Goal: Information Seeking & Learning: Get advice/opinions

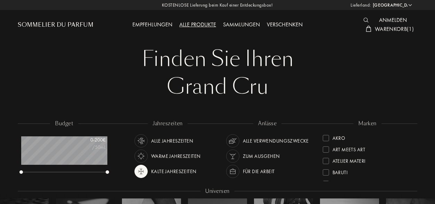
select select "DE"
click at [60, 23] on div "Sommelier du Parfum" at bounding box center [56, 25] width 76 height 8
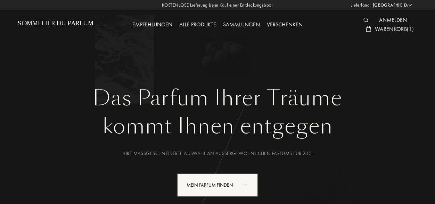
select select "DE"
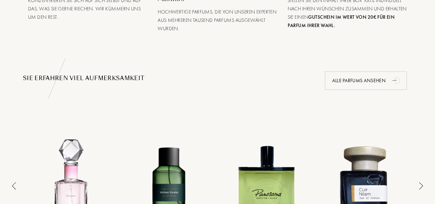
scroll to position [505, 0]
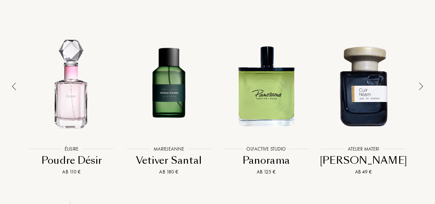
click at [425, 82] on div at bounding box center [421, 100] width 10 height 151
click at [420, 84] on img at bounding box center [421, 87] width 4 height 8
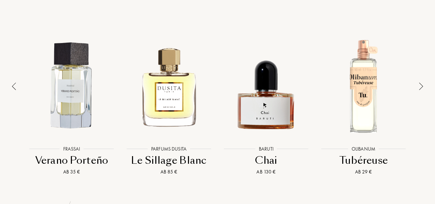
click at [420, 84] on img at bounding box center [421, 87] width 4 height 8
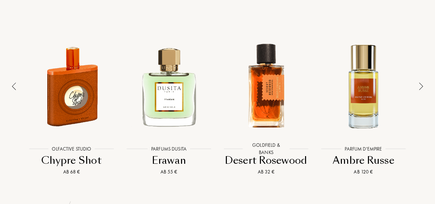
click at [420, 84] on img at bounding box center [421, 87] width 4 height 8
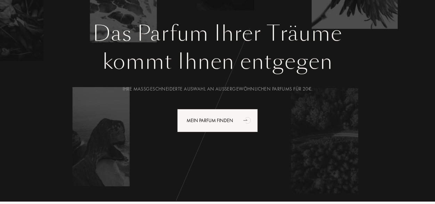
scroll to position [85, 0]
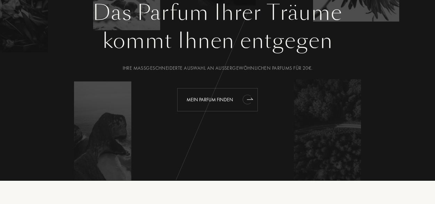
click at [219, 97] on div "Mein Parfum finden" at bounding box center [217, 99] width 81 height 23
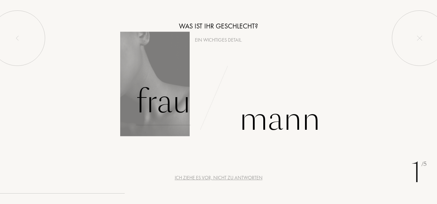
click at [167, 109] on div "Frau" at bounding box center [163, 102] width 55 height 47
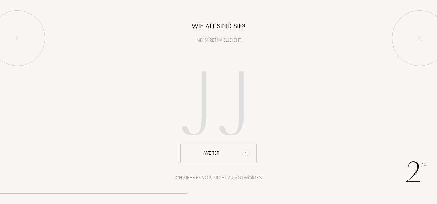
click at [219, 178] on div "Ich ziehe es vor, nicht zu antworten" at bounding box center [219, 177] width 88 height 7
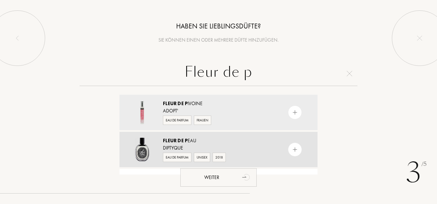
type input "Fleur de p"
click at [294, 149] on img at bounding box center [295, 150] width 7 height 7
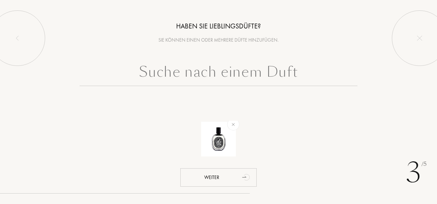
click at [243, 75] on input "text" at bounding box center [219, 73] width 278 height 25
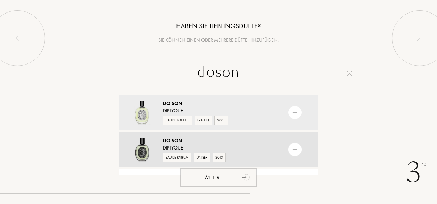
type input "doson"
click at [294, 151] on img at bounding box center [295, 150] width 7 height 7
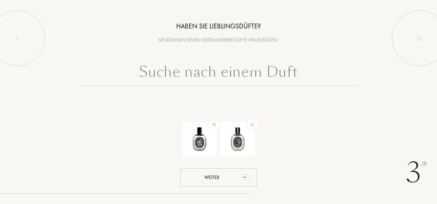
click at [266, 74] on input "text" at bounding box center [219, 73] width 278 height 25
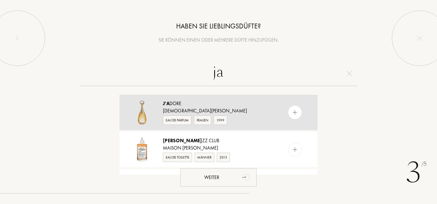
type input "ja"
click at [295, 111] on img at bounding box center [295, 112] width 7 height 7
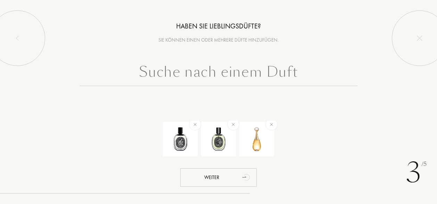
click at [240, 69] on input "text" at bounding box center [219, 73] width 278 height 25
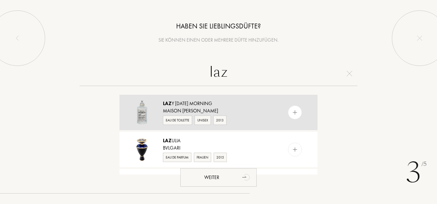
type input "laz"
click at [294, 114] on img at bounding box center [295, 112] width 7 height 7
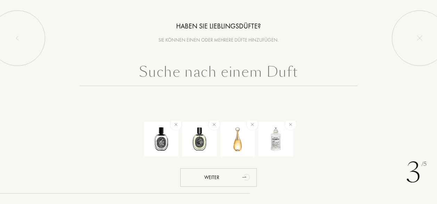
click at [249, 73] on input "text" at bounding box center [219, 73] width 278 height 25
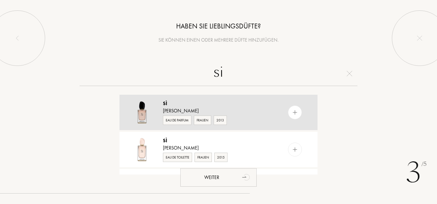
type input "si"
click at [292, 110] on img at bounding box center [295, 112] width 7 height 7
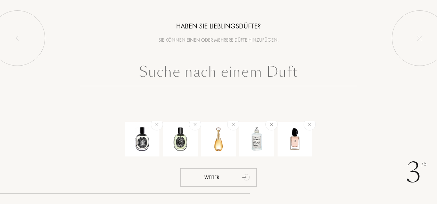
click at [240, 79] on input "text" at bounding box center [219, 73] width 278 height 25
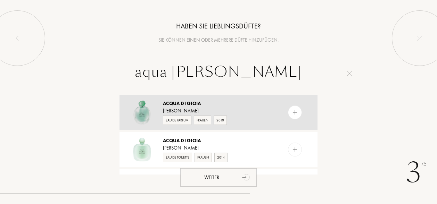
type input "aqua di gioia"
click at [295, 111] on img at bounding box center [295, 112] width 7 height 7
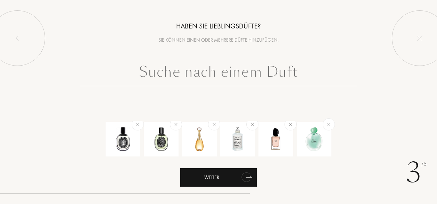
click at [233, 182] on div "Weiter" at bounding box center [218, 178] width 76 height 18
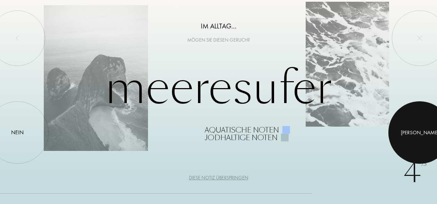
click at [412, 132] on div at bounding box center [419, 132] width 63 height 63
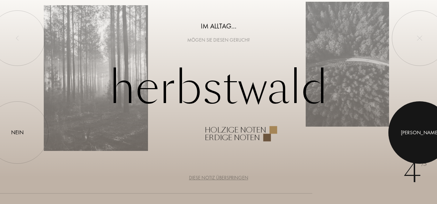
click at [412, 132] on div at bounding box center [419, 132] width 63 height 63
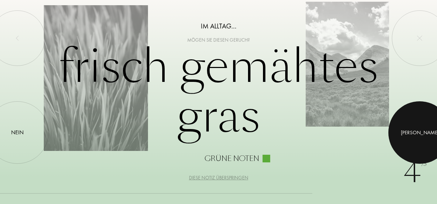
click at [412, 132] on div at bounding box center [419, 132] width 63 height 63
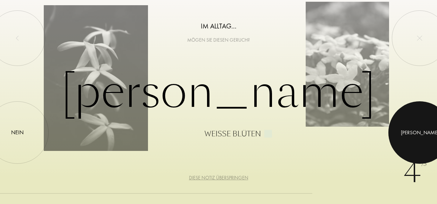
click at [412, 132] on div at bounding box center [419, 132] width 63 height 63
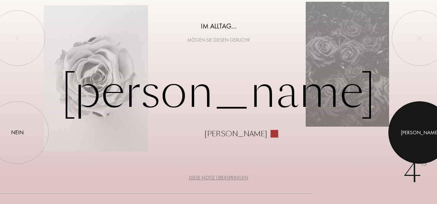
click at [412, 132] on div at bounding box center [419, 132] width 63 height 63
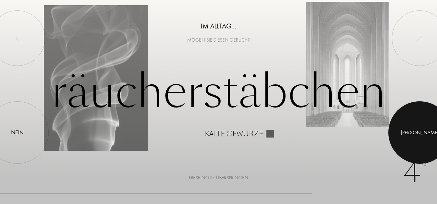
click at [427, 133] on div at bounding box center [419, 132] width 63 height 63
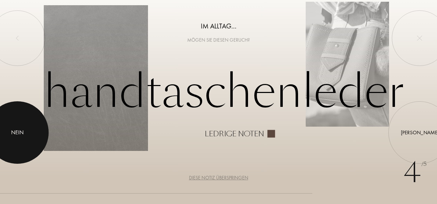
click at [12, 123] on div at bounding box center [17, 132] width 63 height 63
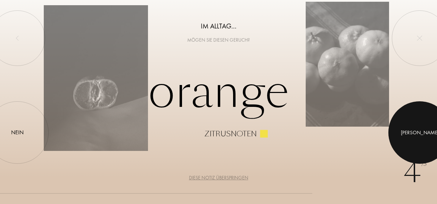
click at [424, 134] on div at bounding box center [419, 132] width 63 height 63
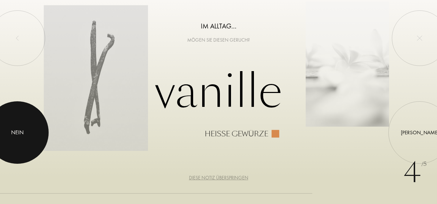
click at [29, 131] on div at bounding box center [17, 132] width 63 height 63
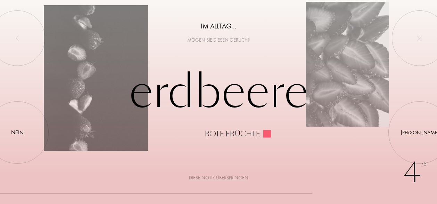
click at [224, 177] on div "Diese Notiz überspringen" at bounding box center [218, 177] width 59 height 7
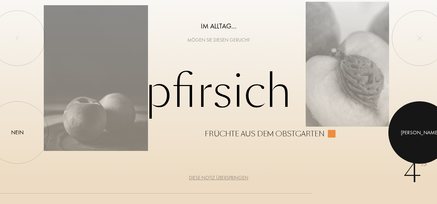
click at [415, 128] on div at bounding box center [419, 132] width 63 height 63
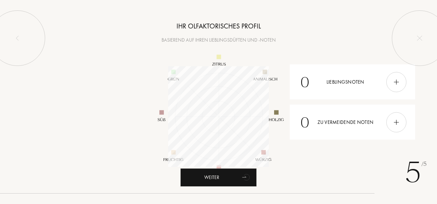
scroll to position [101, 101]
click at [393, 85] on img at bounding box center [397, 82] width 8 height 8
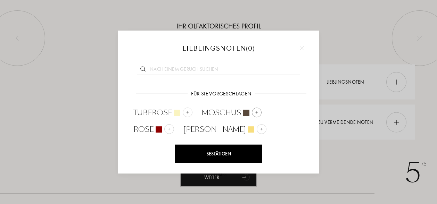
click at [256, 112] on img at bounding box center [256, 112] width 3 height 3
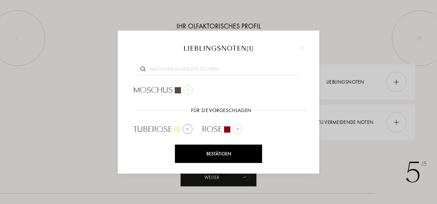
click at [186, 131] on div at bounding box center [188, 129] width 10 height 10
click at [165, 144] on img at bounding box center [162, 145] width 3 height 3
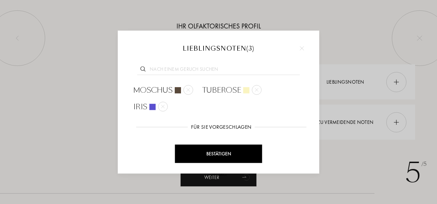
click at [230, 153] on div "Bestätigen" at bounding box center [218, 154] width 87 height 18
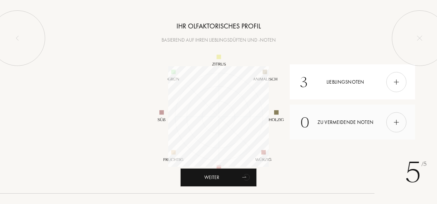
click at [397, 125] on img at bounding box center [397, 122] width 8 height 8
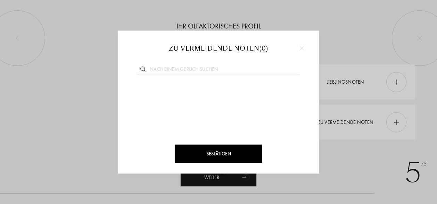
click at [357, 179] on div at bounding box center [218, 102] width 437 height 204
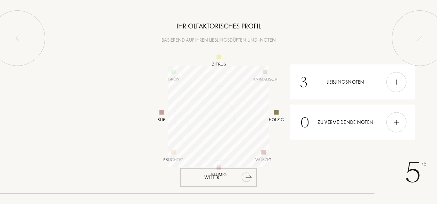
click at [237, 185] on div "Weiter" at bounding box center [218, 178] width 76 height 18
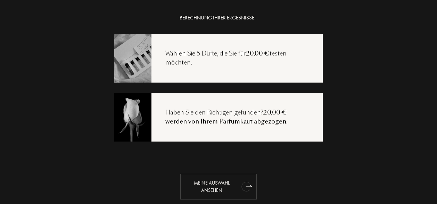
click at [241, 187] on icon "animation" at bounding box center [245, 187] width 9 height 10
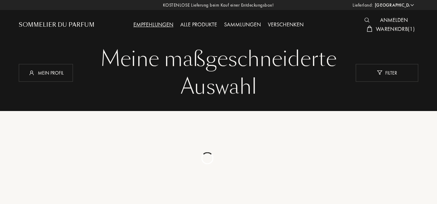
select select "DE"
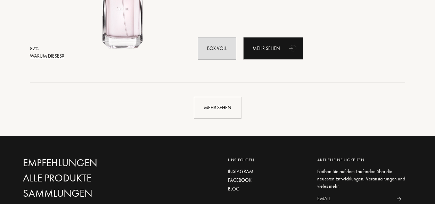
scroll to position [1702, 0]
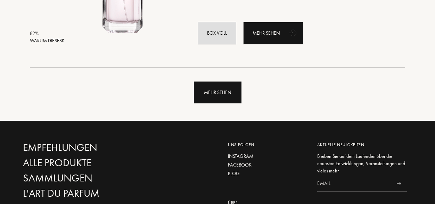
click at [217, 94] on div "Mehr sehen" at bounding box center [218, 93] width 48 height 22
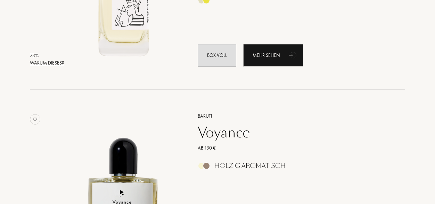
scroll to position [3296, 0]
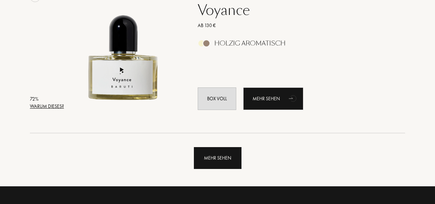
click at [233, 151] on div "Mehr sehen" at bounding box center [218, 158] width 48 height 22
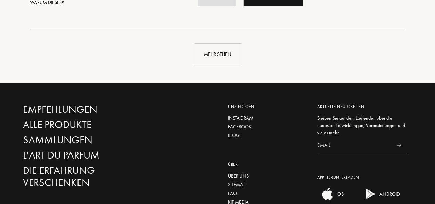
scroll to position [5061, 0]
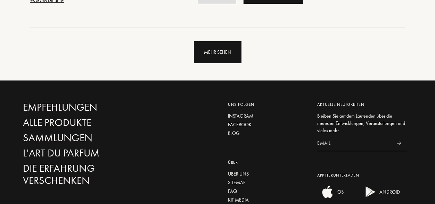
click at [225, 52] on div "Mehr sehen" at bounding box center [218, 52] width 48 height 22
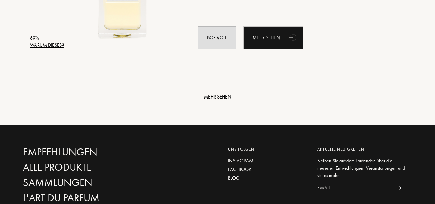
scroll to position [6675, 0]
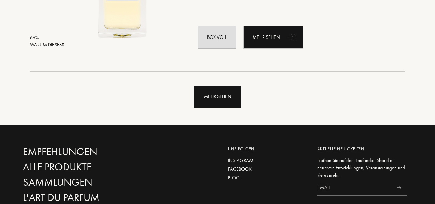
click at [233, 97] on div "Mehr sehen" at bounding box center [218, 97] width 48 height 22
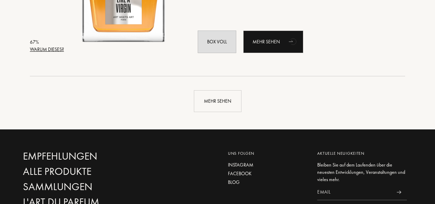
scroll to position [8340, 0]
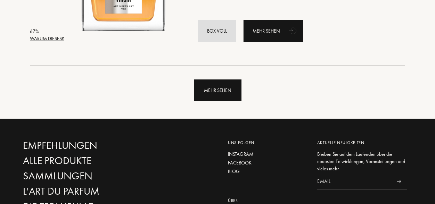
click at [225, 91] on div "Mehr sehen" at bounding box center [218, 91] width 48 height 22
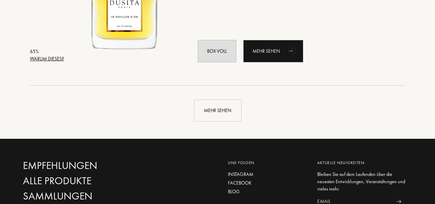
scroll to position [9980, 0]
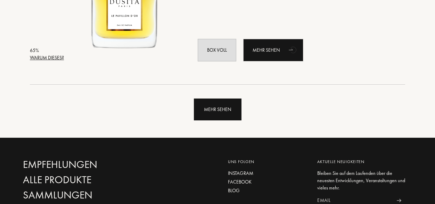
click at [241, 117] on div "Mehr sehen" at bounding box center [218, 110] width 48 height 22
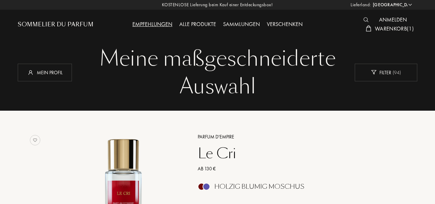
scroll to position [0, 0]
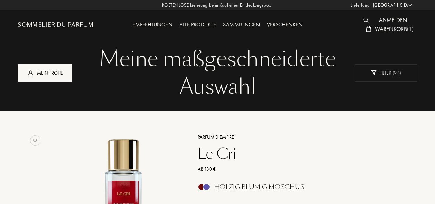
click at [49, 71] on div "Mein Profil" at bounding box center [45, 73] width 54 height 18
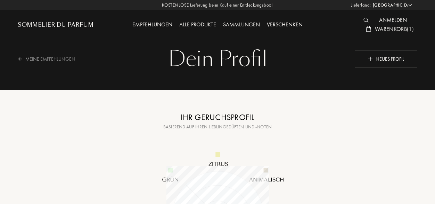
select select "DE"
click at [72, 25] on div "Sommelier du Parfum" at bounding box center [56, 25] width 76 height 8
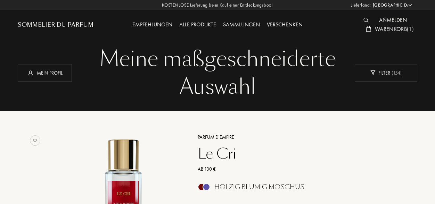
select select "DE"
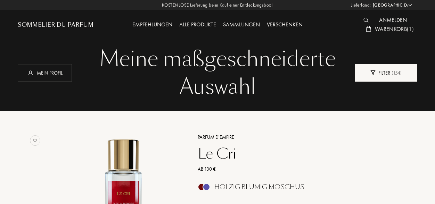
click at [393, 79] on div "Filter ( 154 )" at bounding box center [386, 73] width 63 height 18
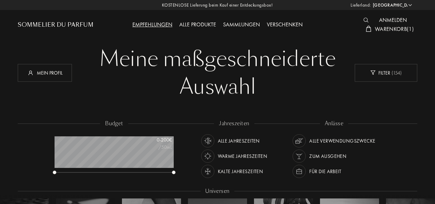
click at [304, 100] on div "Meine maßgeschneiderte Auswahl Meine maßgeschneiderte Auswahl Mein Profil Filte…" at bounding box center [218, 134] width 410 height 269
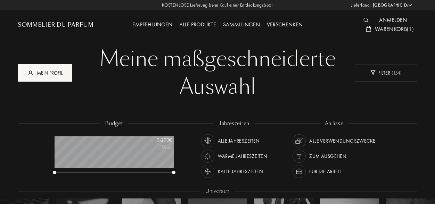
click at [55, 73] on div "Mein Profil" at bounding box center [45, 73] width 54 height 18
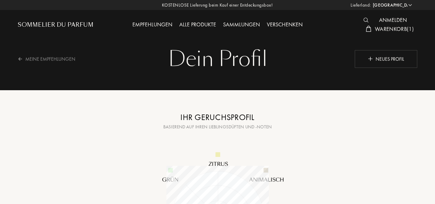
select select "DE"
click at [197, 23] on div "Alle Produkte" at bounding box center [198, 24] width 44 height 9
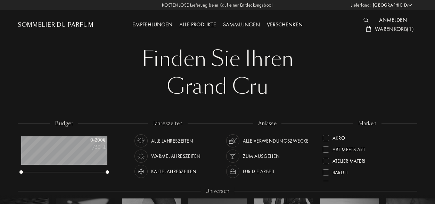
select select "DE"
click at [281, 24] on div "Verschenken" at bounding box center [284, 24] width 43 height 9
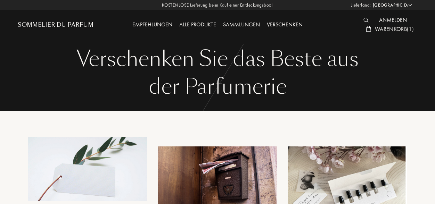
select select "DE"
click at [62, 23] on div "Sommelier du Parfum" at bounding box center [56, 25] width 76 height 8
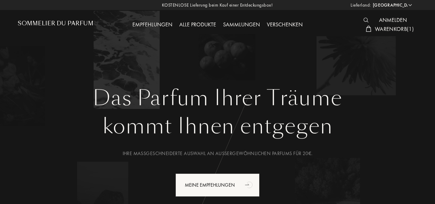
select select "DE"
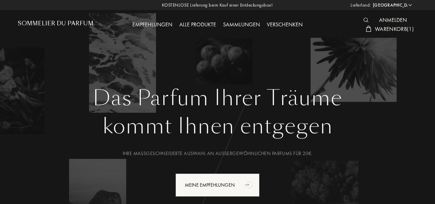
click at [171, 129] on div "kommt Ihnen entgegen" at bounding box center [217, 126] width 389 height 31
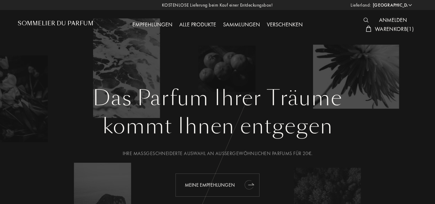
click at [218, 177] on div "Meine Empfehlungen" at bounding box center [217, 185] width 84 height 23
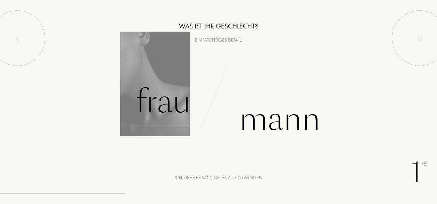
click at [148, 101] on div "Frau" at bounding box center [163, 102] width 55 height 47
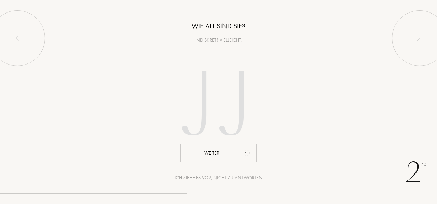
click at [208, 178] on div "Ich ziehe es vor, nicht zu antworten" at bounding box center [219, 177] width 88 height 7
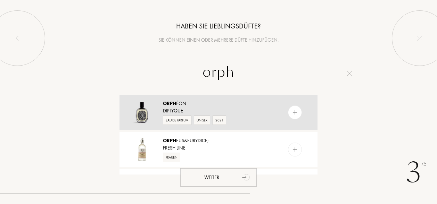
type input "orph"
click at [297, 116] on div at bounding box center [295, 113] width 14 height 14
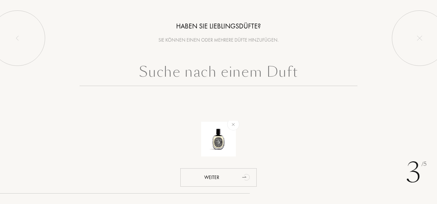
click at [270, 70] on input "text" at bounding box center [219, 73] width 278 height 25
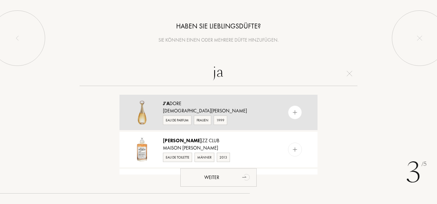
type input "ja"
click at [296, 114] on img at bounding box center [295, 112] width 7 height 7
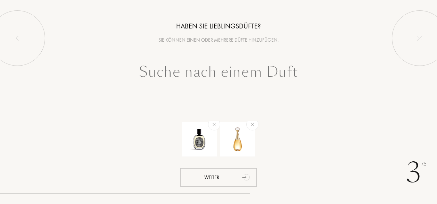
click at [279, 75] on input "text" at bounding box center [219, 73] width 278 height 25
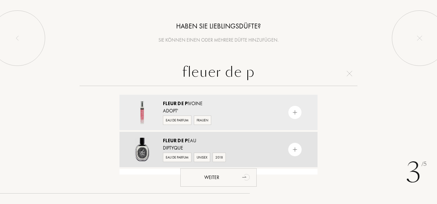
type input "fleuer de p"
click at [297, 148] on img at bounding box center [295, 150] width 7 height 7
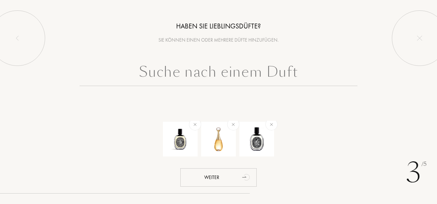
click at [269, 75] on input "text" at bounding box center [219, 73] width 278 height 25
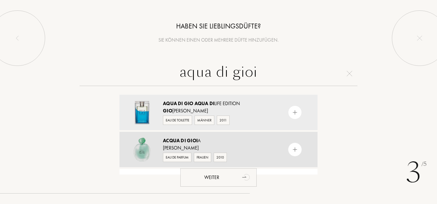
type input "aqua di gioi"
click at [297, 149] on img at bounding box center [295, 150] width 7 height 7
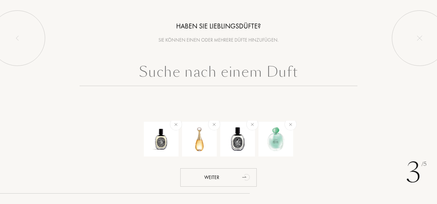
click at [233, 81] on input "text" at bounding box center [219, 73] width 278 height 25
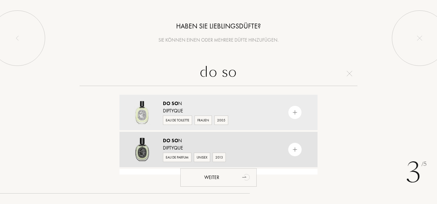
type input "do so"
click at [296, 148] on img at bounding box center [295, 150] width 7 height 7
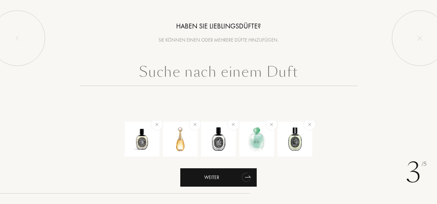
click at [216, 185] on div "Weiter" at bounding box center [218, 178] width 76 height 18
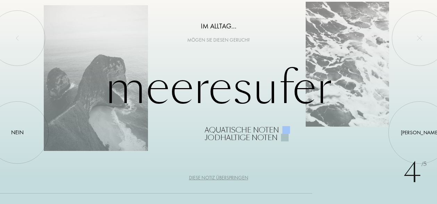
click at [222, 176] on div "Diese Notiz überspringen" at bounding box center [218, 177] width 59 height 7
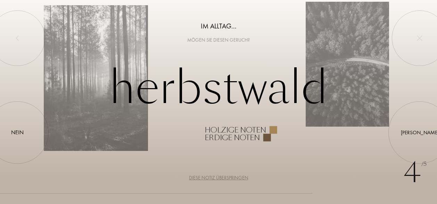
click at [222, 176] on div "Diese Notiz überspringen" at bounding box center [218, 177] width 59 height 7
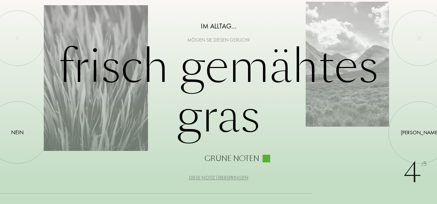
click at [222, 176] on div "Diese Notiz überspringen" at bounding box center [218, 177] width 59 height 7
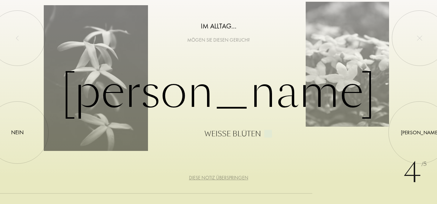
click at [222, 176] on div "Diese Notiz überspringen" at bounding box center [218, 177] width 59 height 7
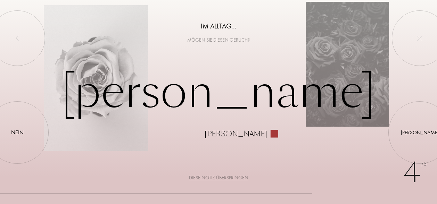
click at [222, 176] on div "Diese Notiz überspringen" at bounding box center [218, 177] width 59 height 7
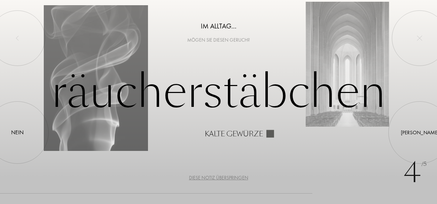
click at [222, 176] on div "Diese Notiz überspringen" at bounding box center [218, 177] width 59 height 7
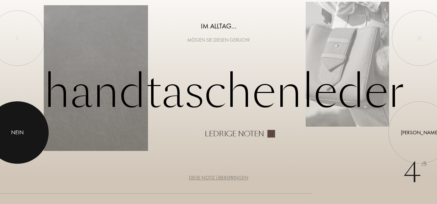
click at [40, 139] on div at bounding box center [17, 132] width 63 height 63
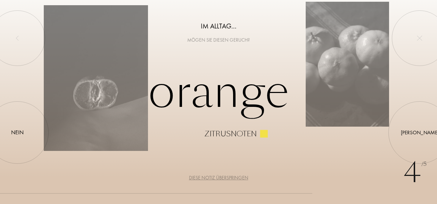
click at [222, 177] on div "Diese Notiz überspringen" at bounding box center [218, 177] width 59 height 7
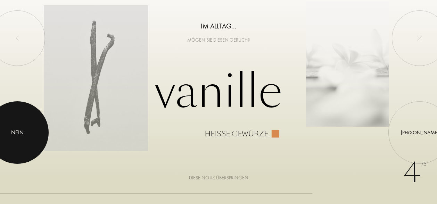
click at [12, 128] on div at bounding box center [17, 132] width 63 height 63
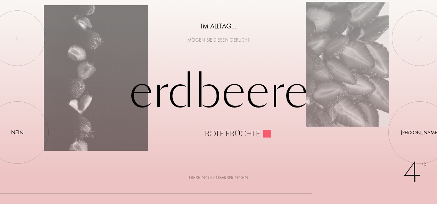
click at [206, 179] on div "Diese Notiz überspringen" at bounding box center [218, 177] width 59 height 7
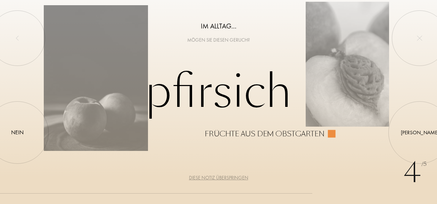
click at [210, 178] on div "Diese Notiz überspringen" at bounding box center [218, 177] width 59 height 7
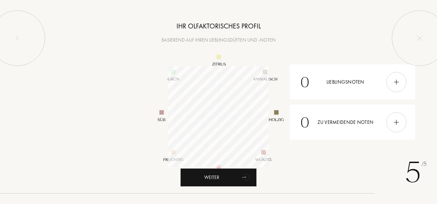
scroll to position [101, 101]
click at [398, 82] on img at bounding box center [397, 82] width 8 height 8
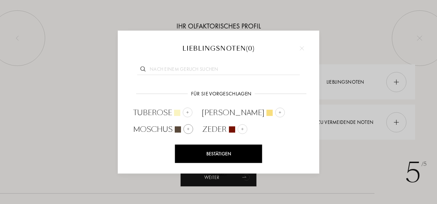
click at [190, 129] on div at bounding box center [188, 129] width 10 height 10
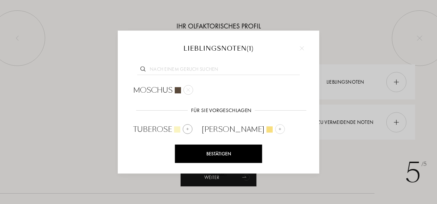
click at [189, 128] on img at bounding box center [187, 129] width 3 height 3
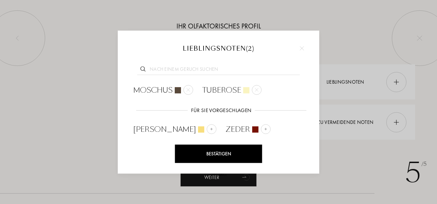
click at [251, 154] on div "Bestätigen" at bounding box center [218, 154] width 87 height 18
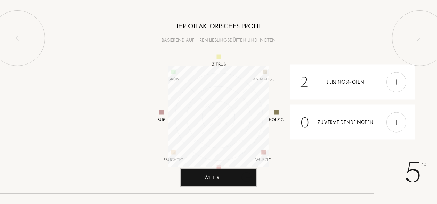
click at [244, 180] on icon "animation" at bounding box center [245, 178] width 9 height 10
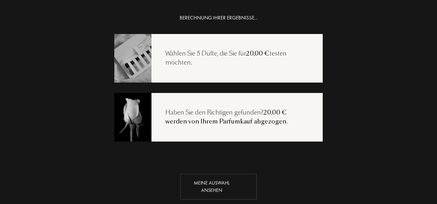
drag, startPoint x: 263, startPoint y: 175, endPoint x: 244, endPoint y: 180, distance: 19.4
click at [244, 180] on icon "animation" at bounding box center [247, 187] width 14 height 14
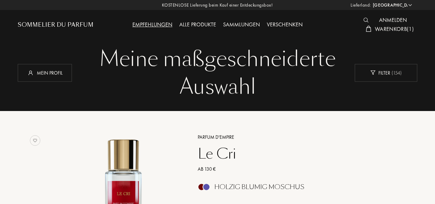
select select "DE"
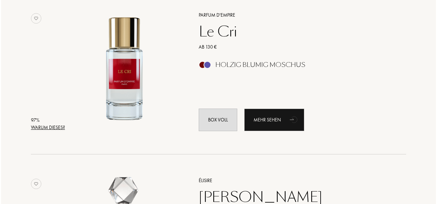
scroll to position [155, 0]
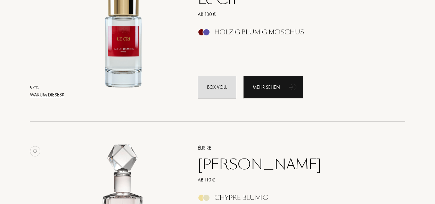
click at [56, 96] on div "Warum dieses?" at bounding box center [47, 94] width 34 height 7
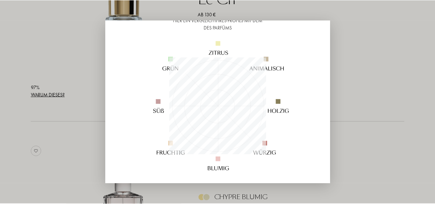
scroll to position [63, 0]
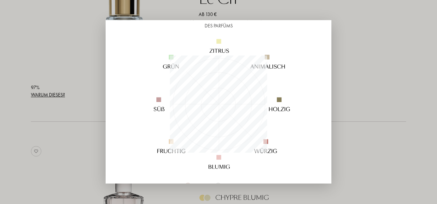
click at [363, 81] on div at bounding box center [218, 102] width 437 height 204
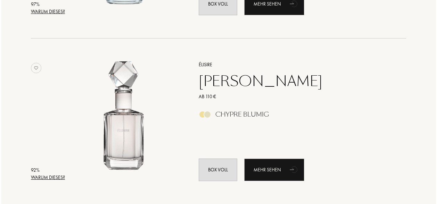
scroll to position [241, 0]
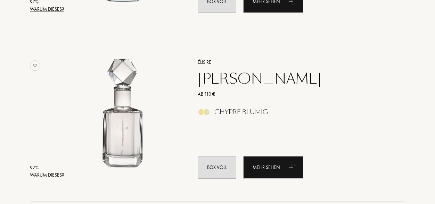
click at [56, 174] on div "Warum dieses?" at bounding box center [47, 175] width 34 height 7
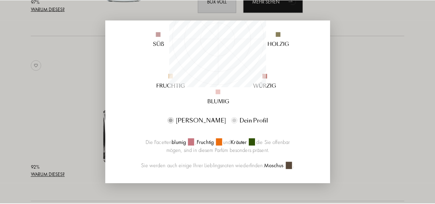
scroll to position [132, 0]
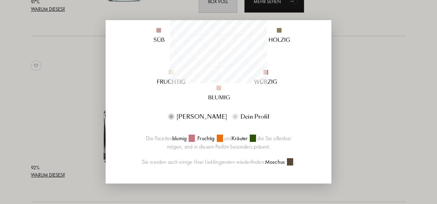
click at [354, 130] on div at bounding box center [218, 102] width 437 height 204
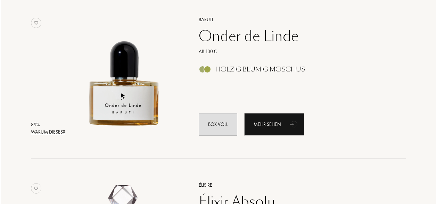
scroll to position [452, 0]
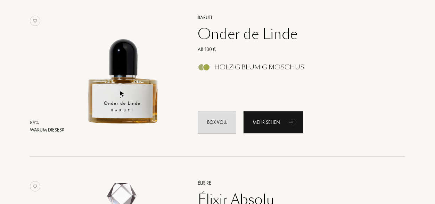
click at [59, 131] on div "Warum dieses?" at bounding box center [47, 129] width 34 height 7
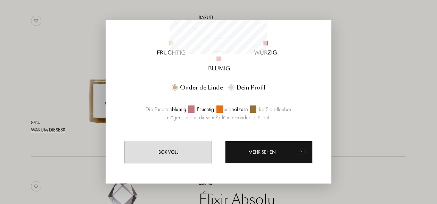
scroll to position [163, 0]
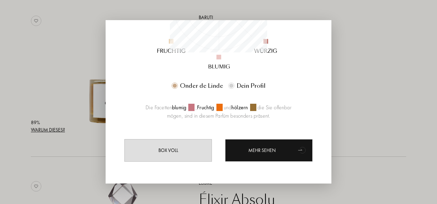
click at [91, 170] on div at bounding box center [218, 102] width 437 height 204
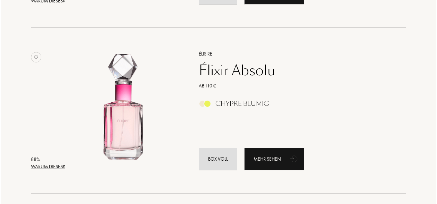
scroll to position [595, 0]
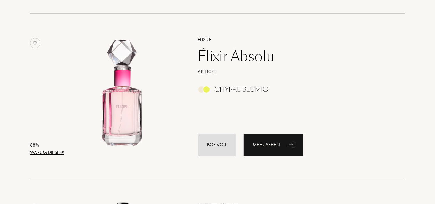
click at [47, 150] on div "Warum dieses?" at bounding box center [47, 152] width 34 height 7
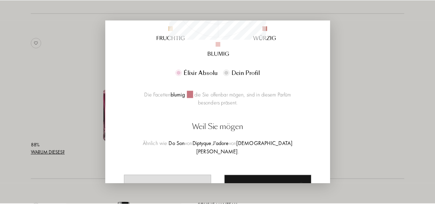
scroll to position [178, 0]
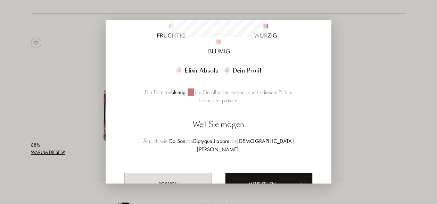
click at [51, 110] on div at bounding box center [218, 102] width 437 height 204
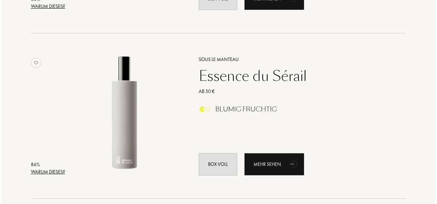
scroll to position [743, 0]
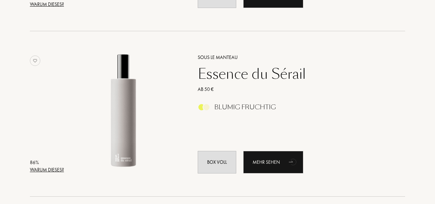
click at [56, 169] on div "Warum dieses?" at bounding box center [47, 169] width 34 height 7
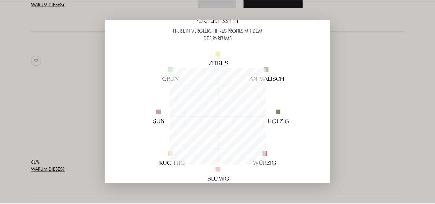
scroll to position [49, 0]
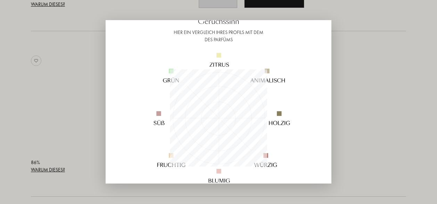
click at [42, 94] on div at bounding box center [218, 102] width 437 height 204
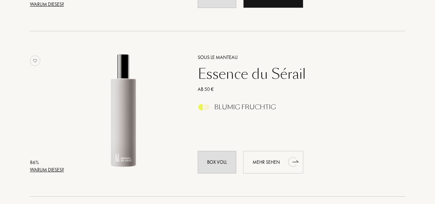
click at [278, 161] on div "Mehr sehen" at bounding box center [273, 162] width 60 height 23
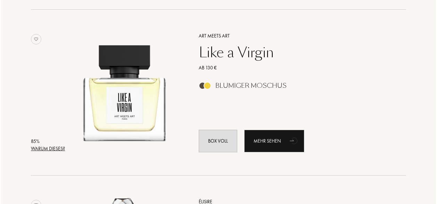
scroll to position [931, 0]
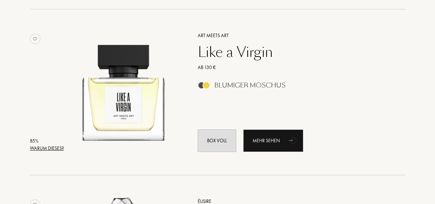
click at [49, 148] on div "Warum dieses?" at bounding box center [47, 148] width 34 height 7
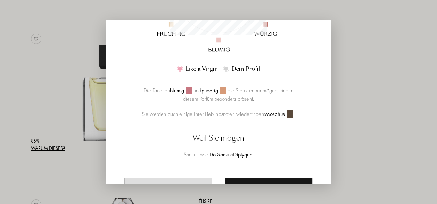
scroll to position [181, 0]
click at [406, 123] on div at bounding box center [218, 102] width 437 height 204
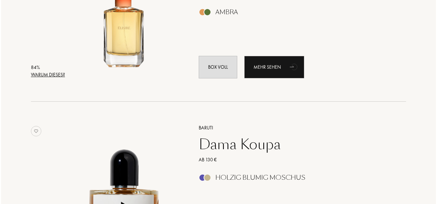
scroll to position [1174, 0]
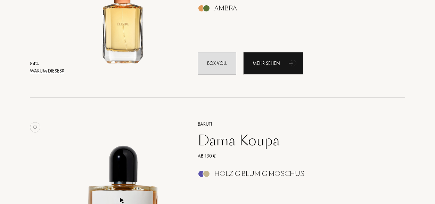
click at [56, 69] on div "Warum dieses?" at bounding box center [47, 70] width 34 height 7
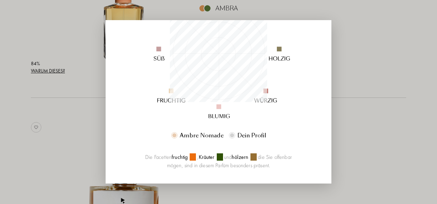
scroll to position [163, 0]
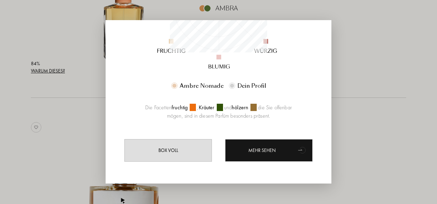
click at [48, 149] on div at bounding box center [218, 102] width 437 height 204
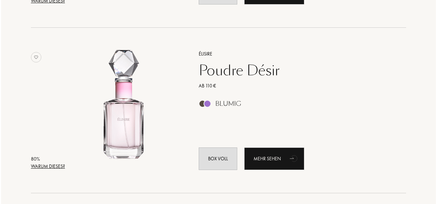
scroll to position [1413, 0]
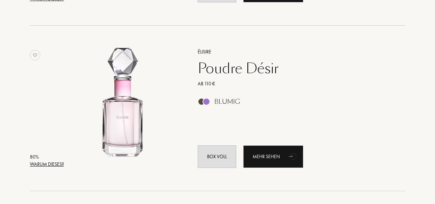
click at [49, 166] on div "Warum dieses?" at bounding box center [47, 164] width 34 height 7
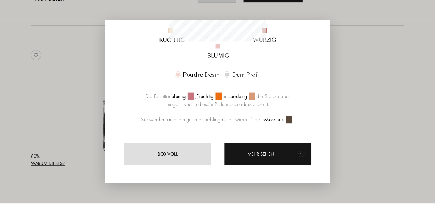
scroll to position [178, 0]
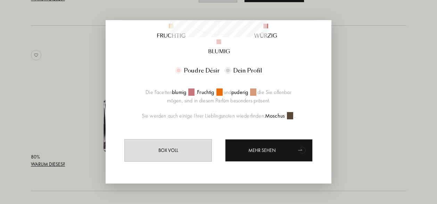
click at [66, 179] on div at bounding box center [218, 102] width 437 height 204
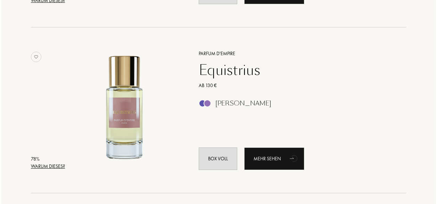
scroll to position [1586, 0]
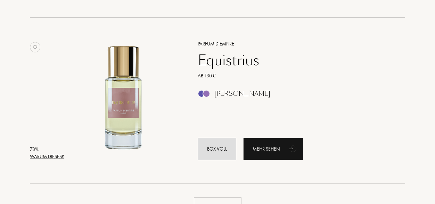
click at [49, 155] on div "Warum dieses?" at bounding box center [47, 156] width 34 height 7
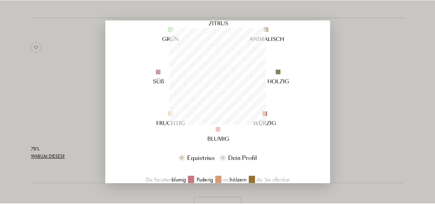
scroll to position [88, 0]
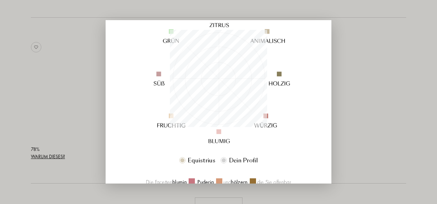
click at [76, 86] on div at bounding box center [218, 102] width 437 height 204
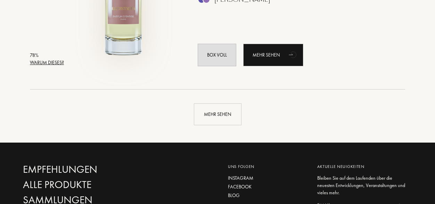
scroll to position [1702, 0]
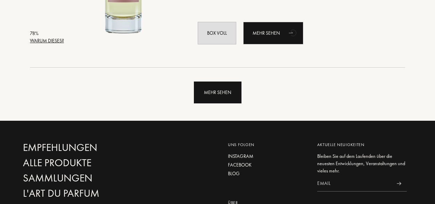
click at [212, 84] on div "Mehr sehen" at bounding box center [218, 93] width 48 height 22
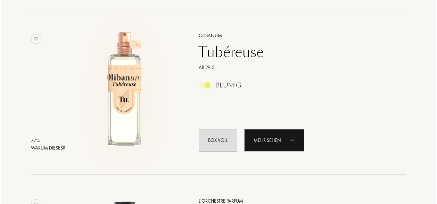
scroll to position [1776, 0]
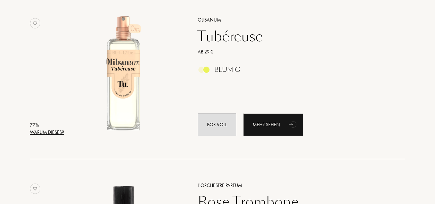
click at [58, 131] on div "Warum dieses?" at bounding box center [47, 132] width 34 height 7
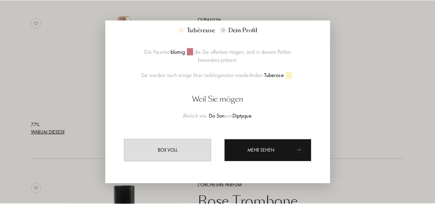
scroll to position [219, 0]
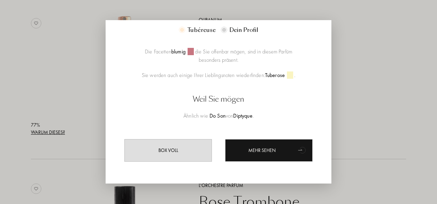
click at [77, 174] on div at bounding box center [218, 102] width 437 height 204
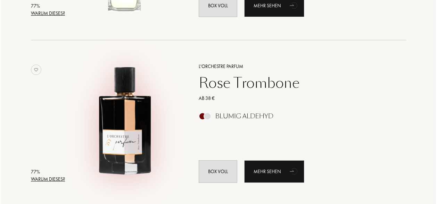
scroll to position [1904, 0]
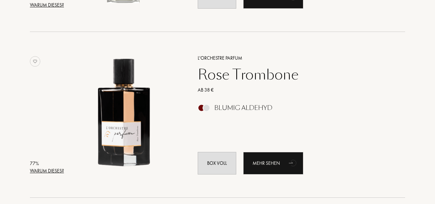
click at [58, 171] on div "Warum dieses?" at bounding box center [47, 170] width 34 height 7
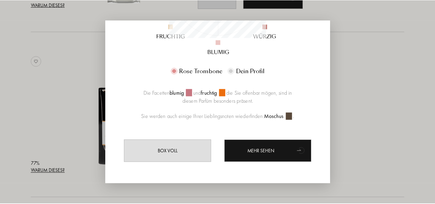
scroll to position [178, 0]
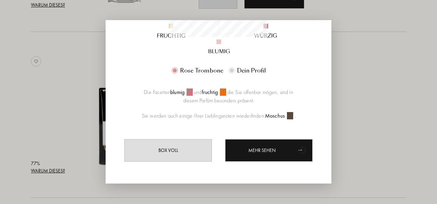
click at [38, 108] on div at bounding box center [218, 102] width 437 height 204
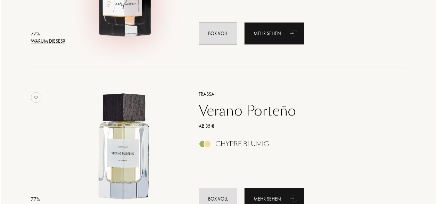
scroll to position [2089, 0]
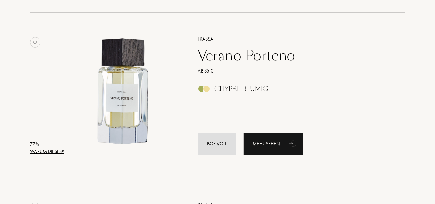
click at [60, 150] on div "Warum dieses?" at bounding box center [47, 151] width 34 height 7
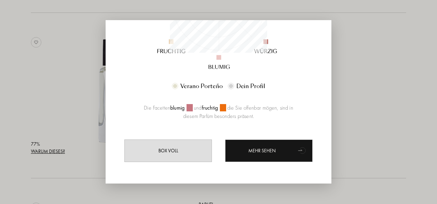
scroll to position [163, 0]
click at [69, 170] on div at bounding box center [218, 102] width 437 height 204
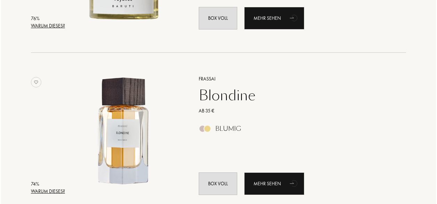
scroll to position [2383, 0]
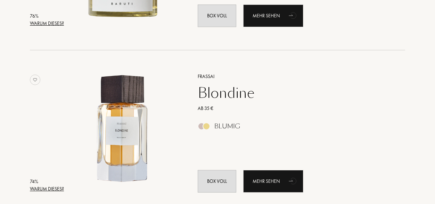
click at [54, 188] on div "Warum dieses?" at bounding box center [47, 189] width 34 height 7
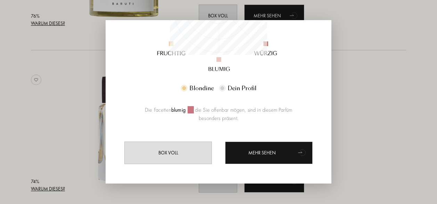
scroll to position [163, 0]
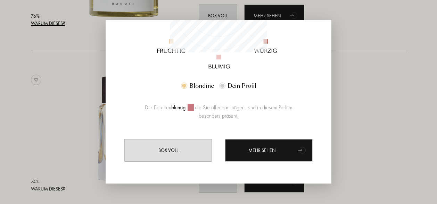
click at [61, 137] on div at bounding box center [218, 102] width 437 height 204
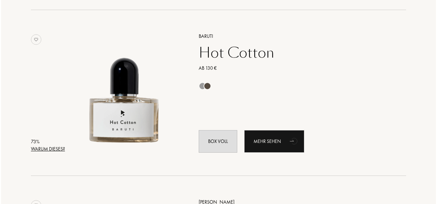
scroll to position [2592, 0]
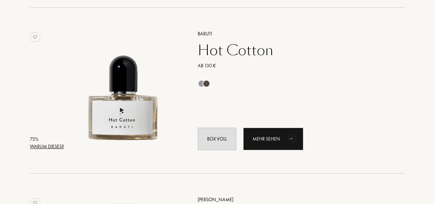
click at [56, 143] on div "Warum dieses?" at bounding box center [47, 146] width 34 height 7
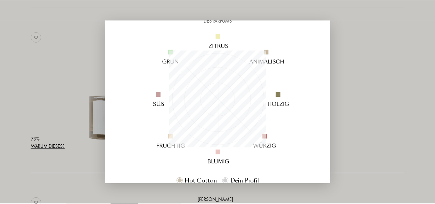
scroll to position [67, 0]
click at [353, 67] on div at bounding box center [218, 102] width 437 height 204
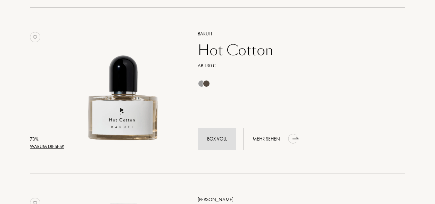
click at [277, 140] on div "Mehr sehen" at bounding box center [273, 139] width 60 height 23
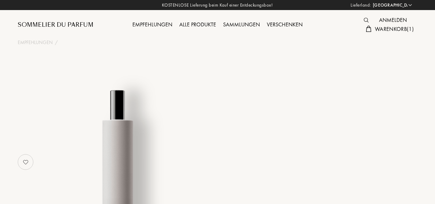
select select "DE"
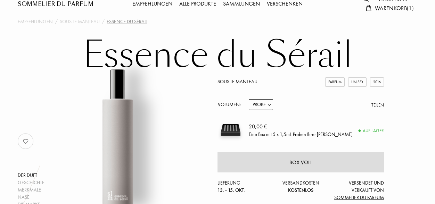
scroll to position [9, 0]
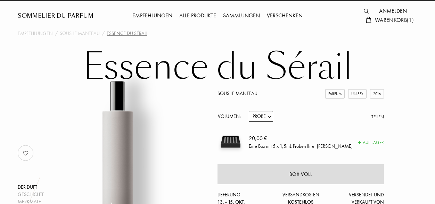
click at [270, 117] on select "Probe 14mL 50mL 100mL" at bounding box center [261, 116] width 24 height 11
select select "2"
click at [249, 111] on select "Probe 14mL 50mL 100mL" at bounding box center [261, 116] width 24 height 11
select select "2"
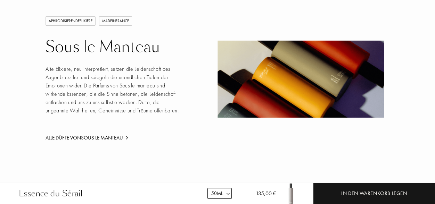
scroll to position [1068, 0]
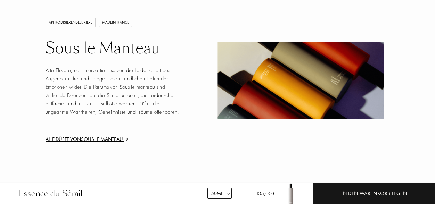
click at [95, 135] on div "Alle Düfte von Sous le Manteau" at bounding box center [112, 139] width 133 height 8
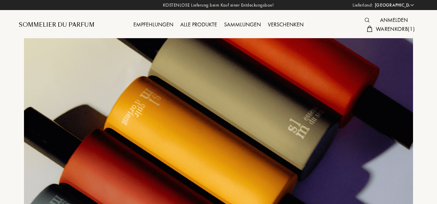
select select "DE"
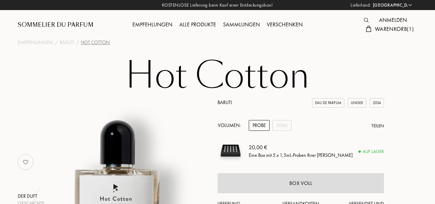
select select "DE"
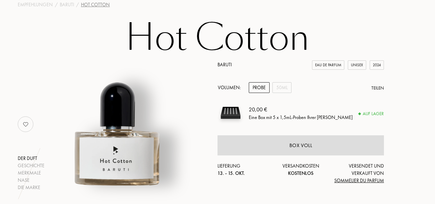
scroll to position [39, 0]
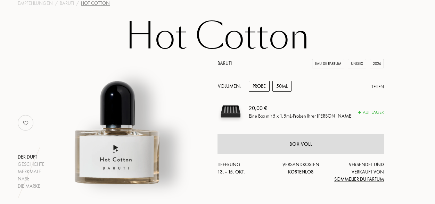
click at [278, 84] on div "50mL" at bounding box center [281, 86] width 19 height 11
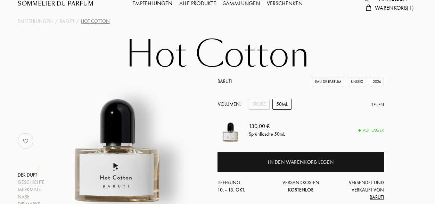
scroll to position [0, 0]
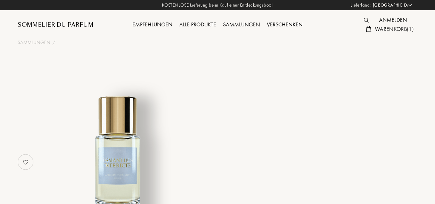
select select "DE"
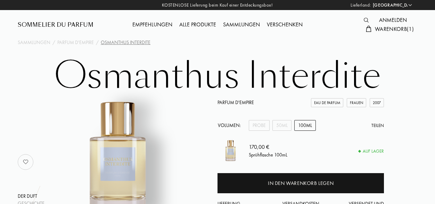
select select "DE"
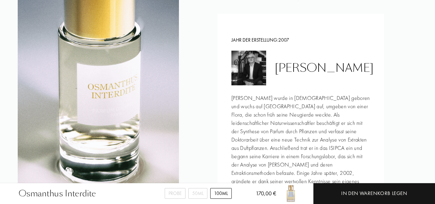
scroll to position [798, 0]
